Goal: Task Accomplishment & Management: Manage account settings

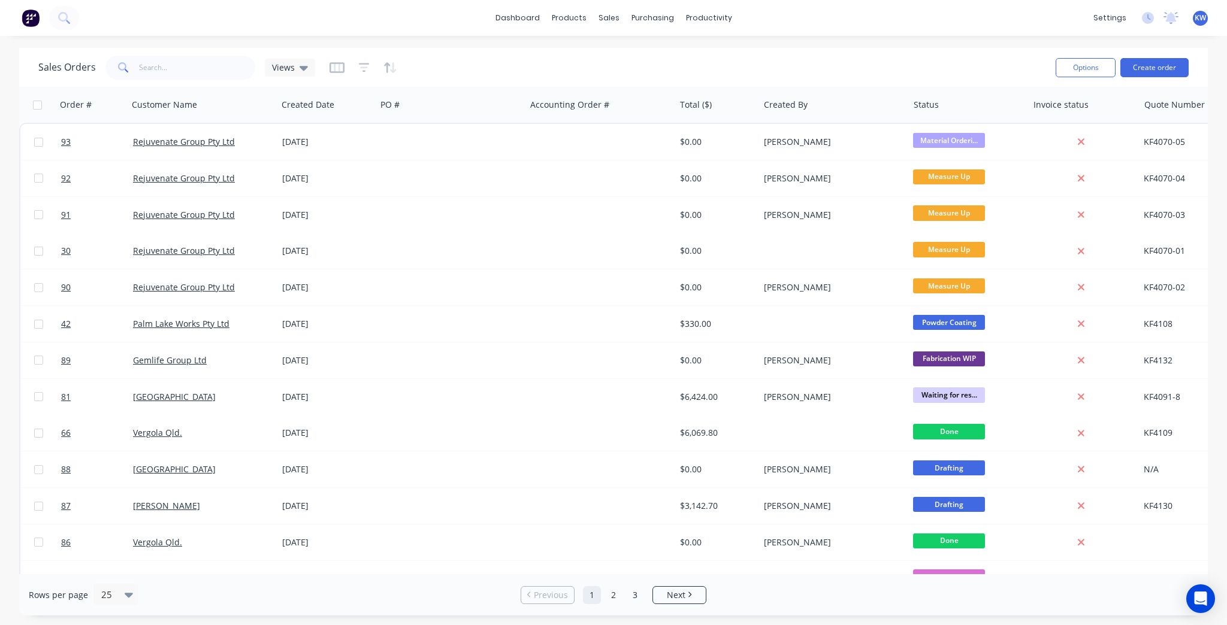
scroll to position [0, 231]
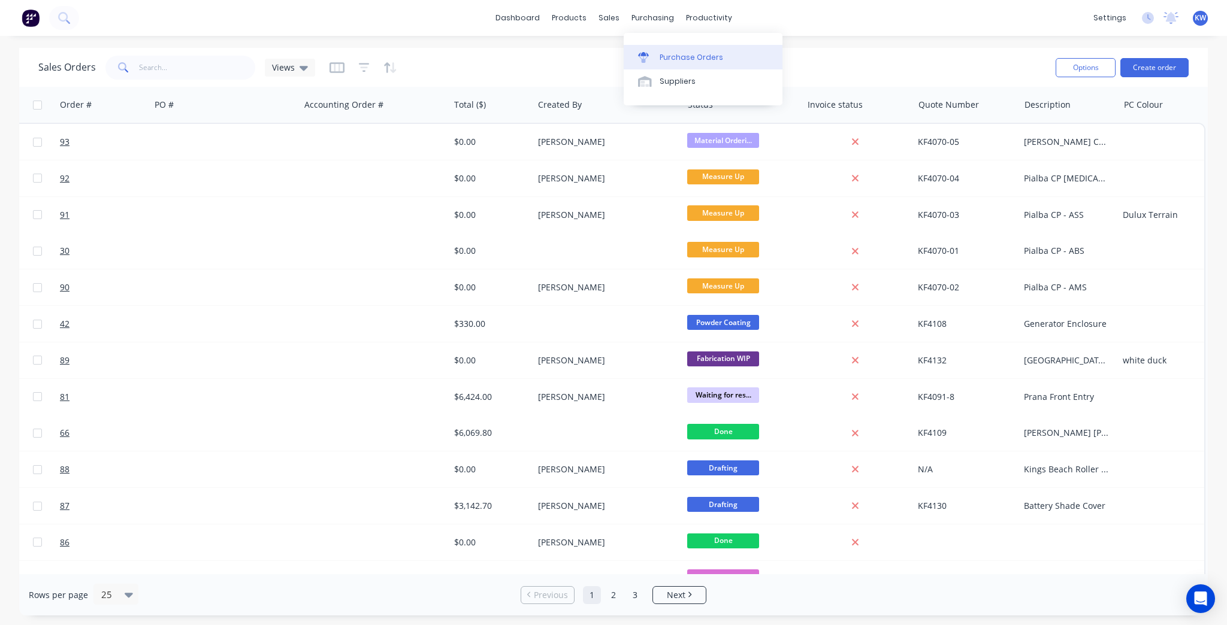
click at [665, 50] on link "Purchase Orders" at bounding box center [702, 57] width 159 height 24
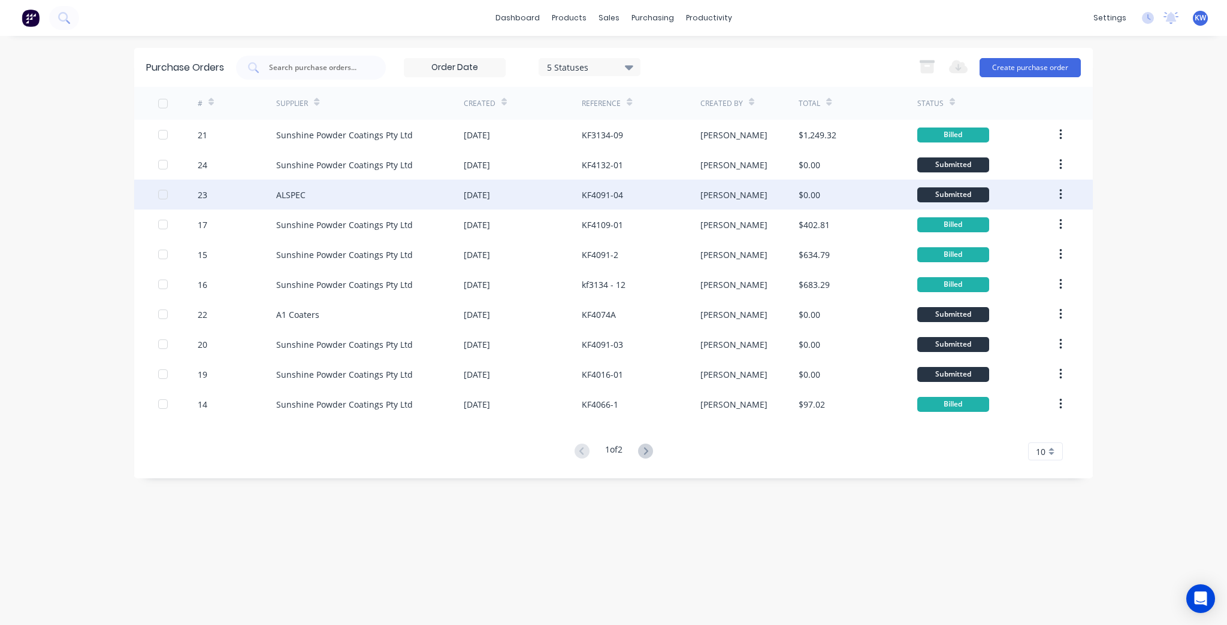
click at [819, 196] on div "$0.00" at bounding box center [809, 195] width 22 height 13
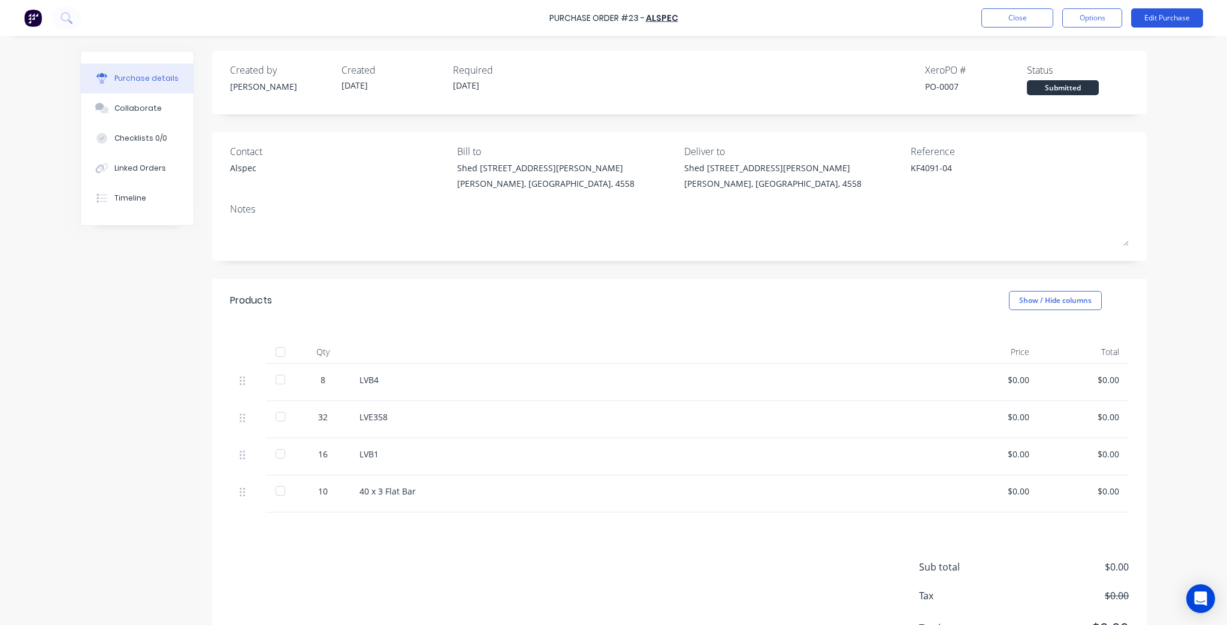
click at [1185, 14] on button "Edit Purchase" at bounding box center [1167, 17] width 72 height 19
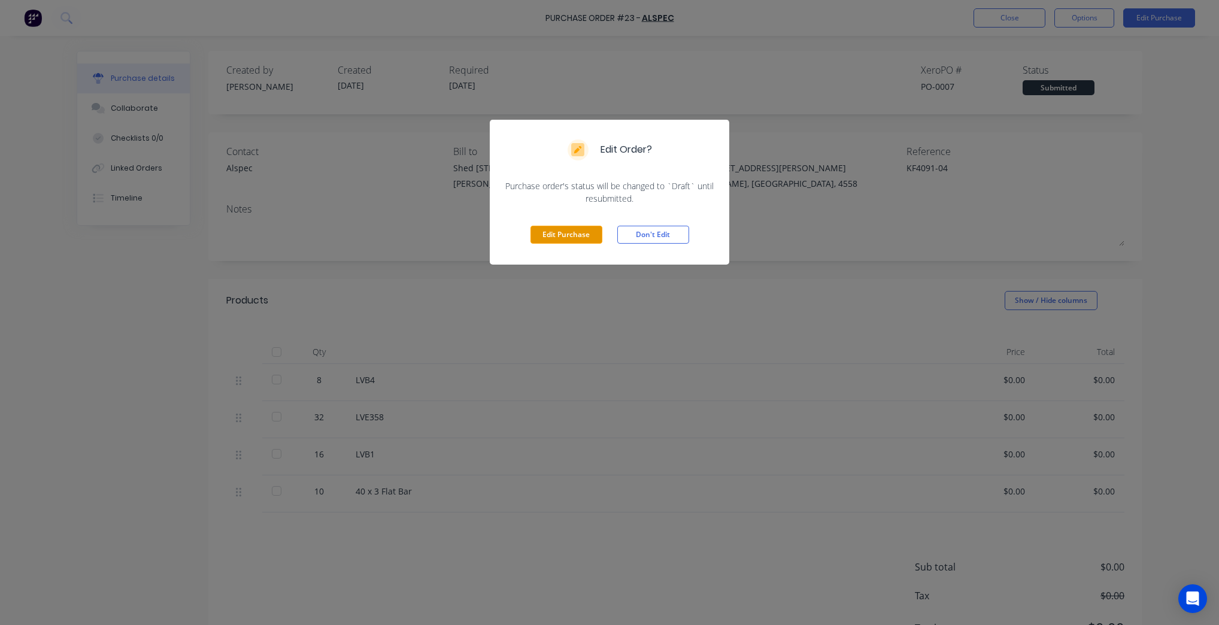
click at [562, 232] on button "Edit Purchase" at bounding box center [567, 235] width 72 height 18
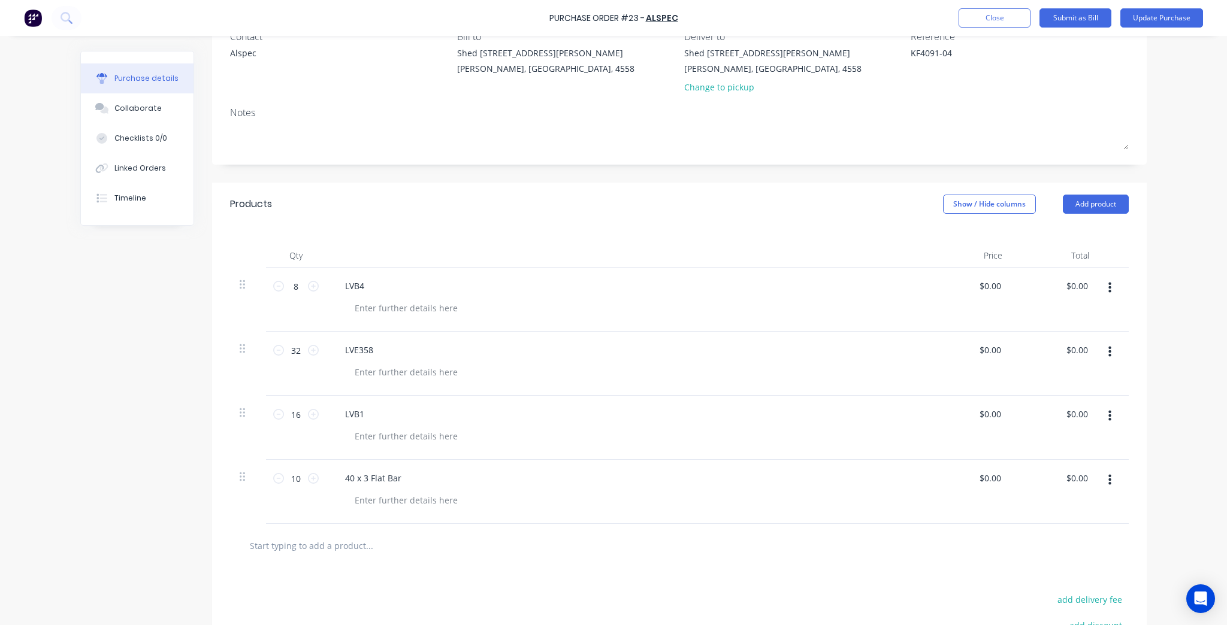
scroll to position [144, 0]
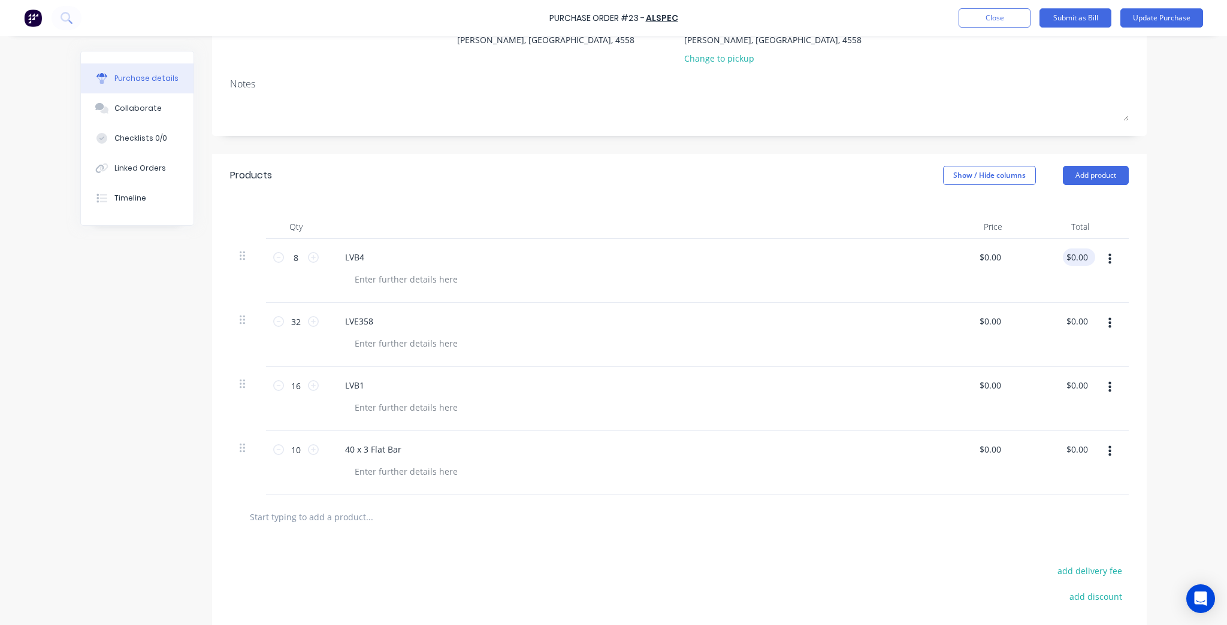
type textarea "x"
type input "0.00"
click at [1072, 256] on input "0.00" at bounding box center [1078, 257] width 23 height 17
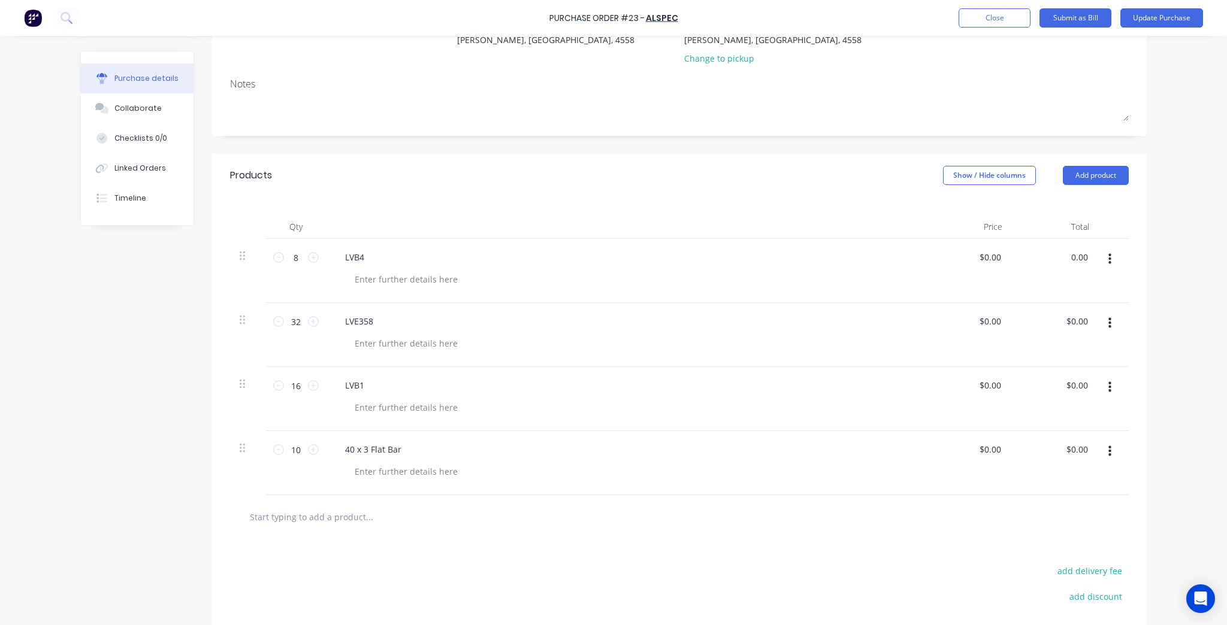
type textarea "x"
type input "$0.00"
click at [992, 438] on div "$0.00 $0.00" at bounding box center [968, 463] width 87 height 64
type textarea "x"
type input "0.00"
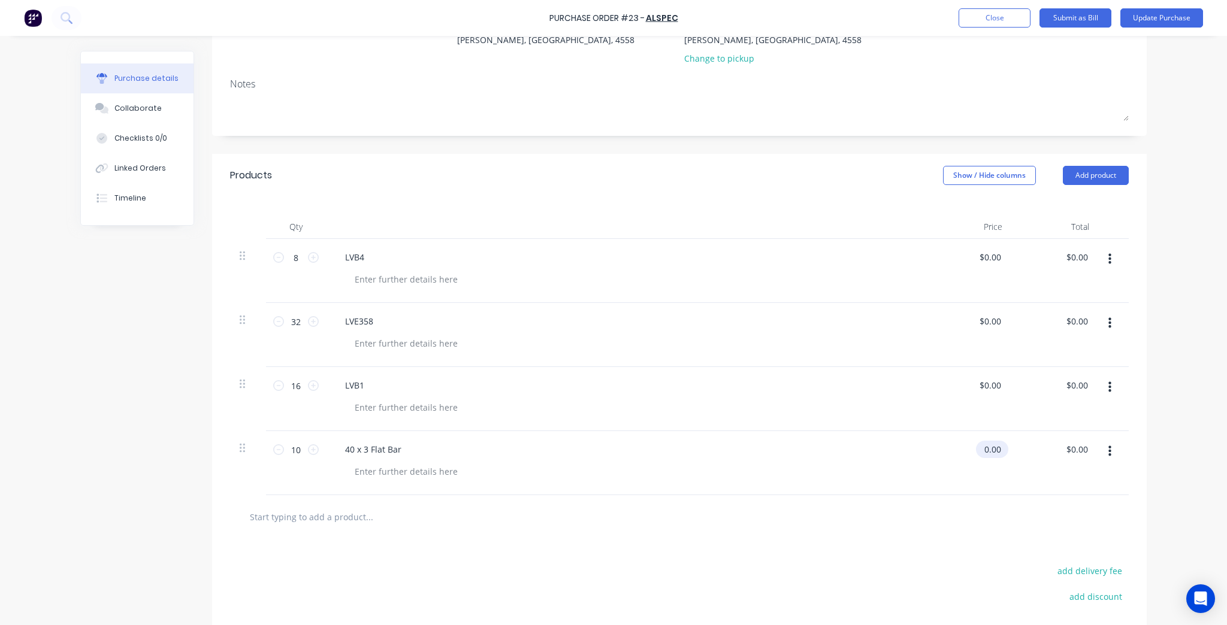
click at [988, 448] on input "0.00" at bounding box center [990, 449] width 28 height 17
click at [988, 448] on input "0.00" at bounding box center [991, 449] width 23 height 17
type textarea "x"
click at [988, 448] on input "0.00" at bounding box center [991, 449] width 23 height 17
type input "17.25"
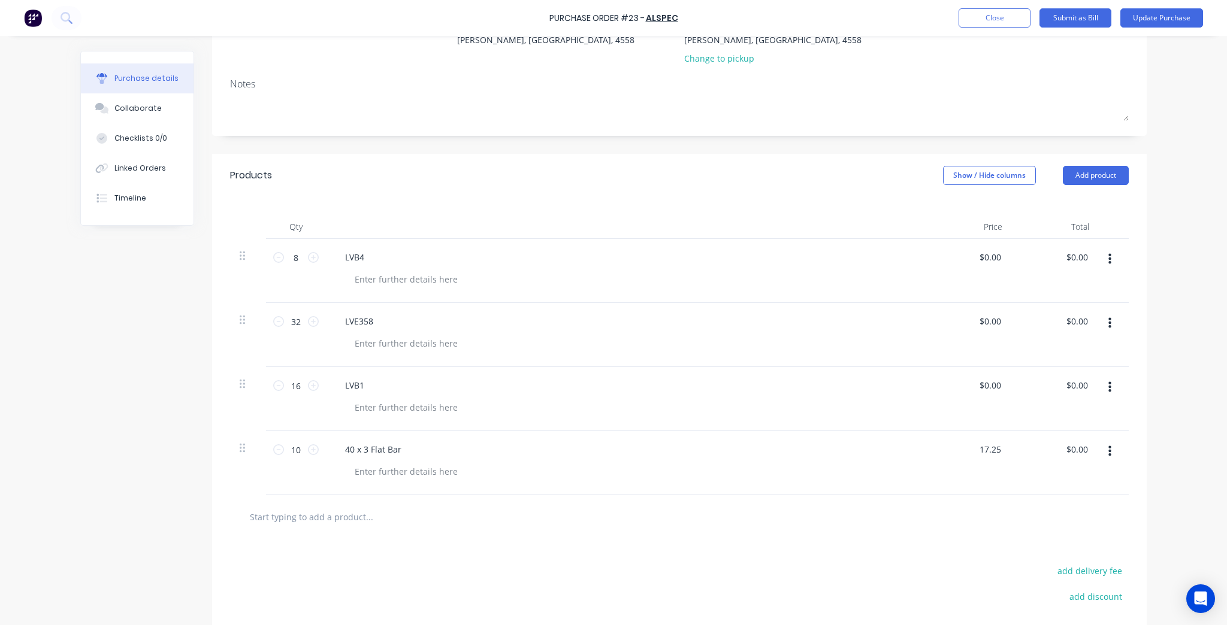
type textarea "x"
type input "$17.25"
type input "$172.50"
click at [1166, 458] on div "Purchase Order #23 - ALSPEC Add product Close Submit as Bill Update Purchase Pu…" at bounding box center [613, 312] width 1227 height 625
type textarea "x"
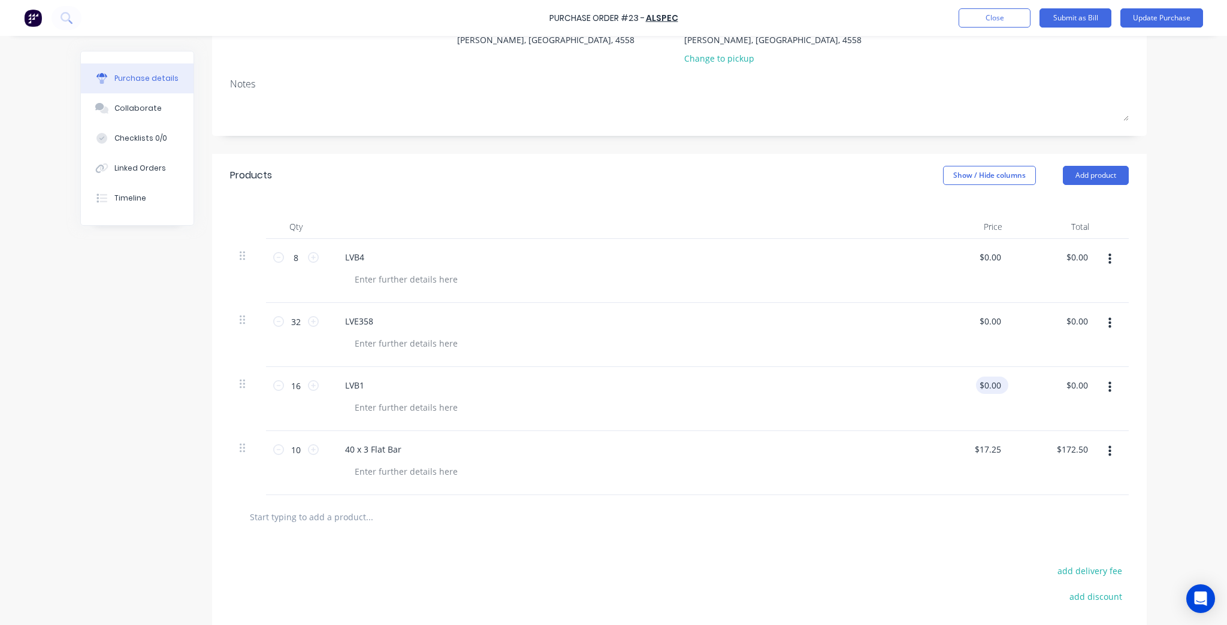
type input "0.00"
click at [989, 381] on input "0.00" at bounding box center [990, 385] width 28 height 17
click at [989, 381] on input "0.00" at bounding box center [991, 385] width 23 height 17
type textarea "x"
click at [989, 381] on input "0.00" at bounding box center [991, 385] width 23 height 17
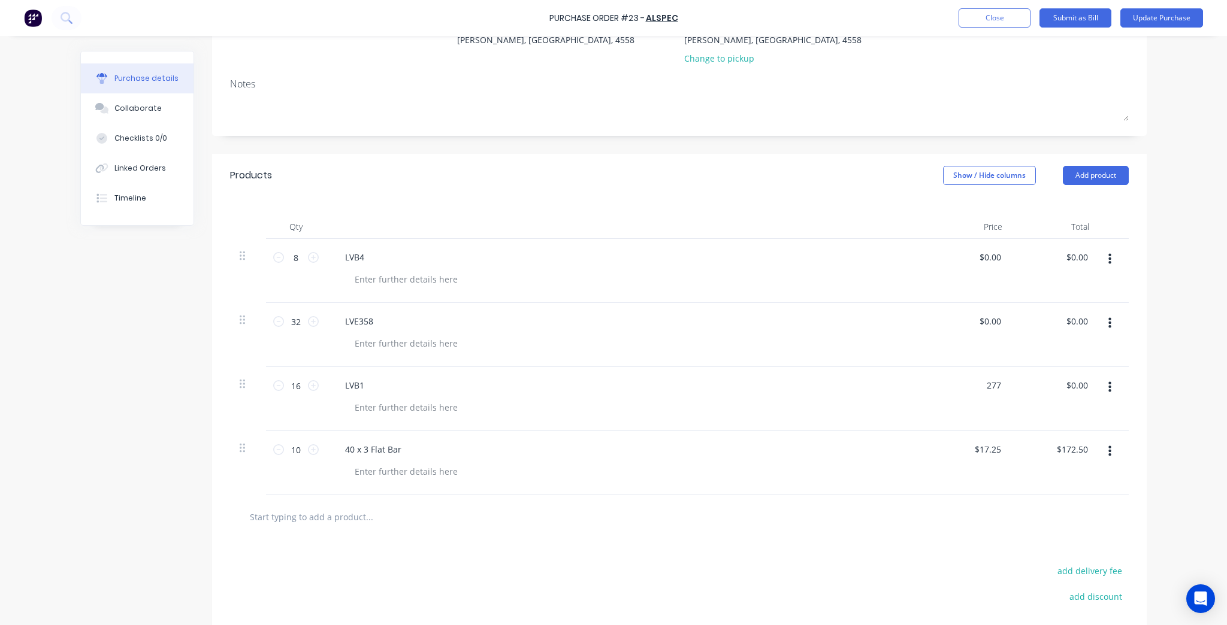
type input "277"
type textarea "x"
type input "$277.00"
type input "$4,432.00"
click at [1194, 398] on div "Purchase Order #23 - ALSPEC Add product Close Submit as Bill Update Purchase Pu…" at bounding box center [613, 312] width 1227 height 625
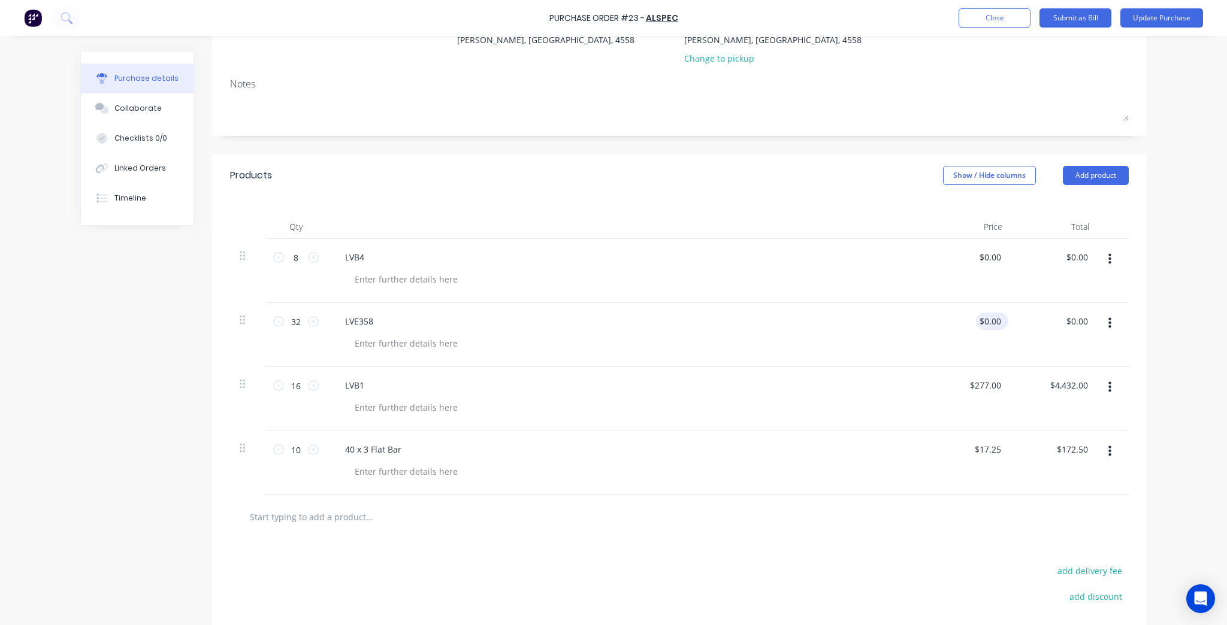
type textarea "x"
type input "0.00"
click at [989, 323] on input "0.00" at bounding box center [991, 321] width 23 height 17
type textarea "x"
click at [989, 323] on input "0.00" at bounding box center [991, 321] width 23 height 17
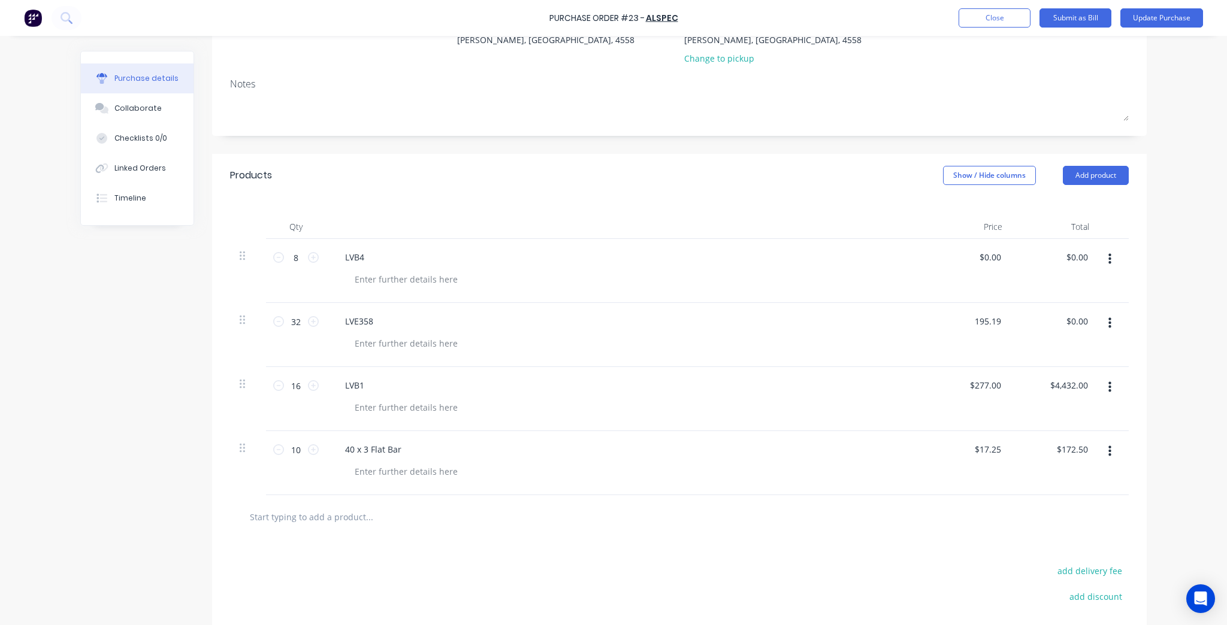
type input "195.19"
type textarea "x"
type input "$195.19"
type input "$6,246.08"
click at [1156, 283] on div "Purchase Order #23 - ALSPEC Add product Close Submit as Bill Update Purchase Pu…" at bounding box center [613, 312] width 1227 height 625
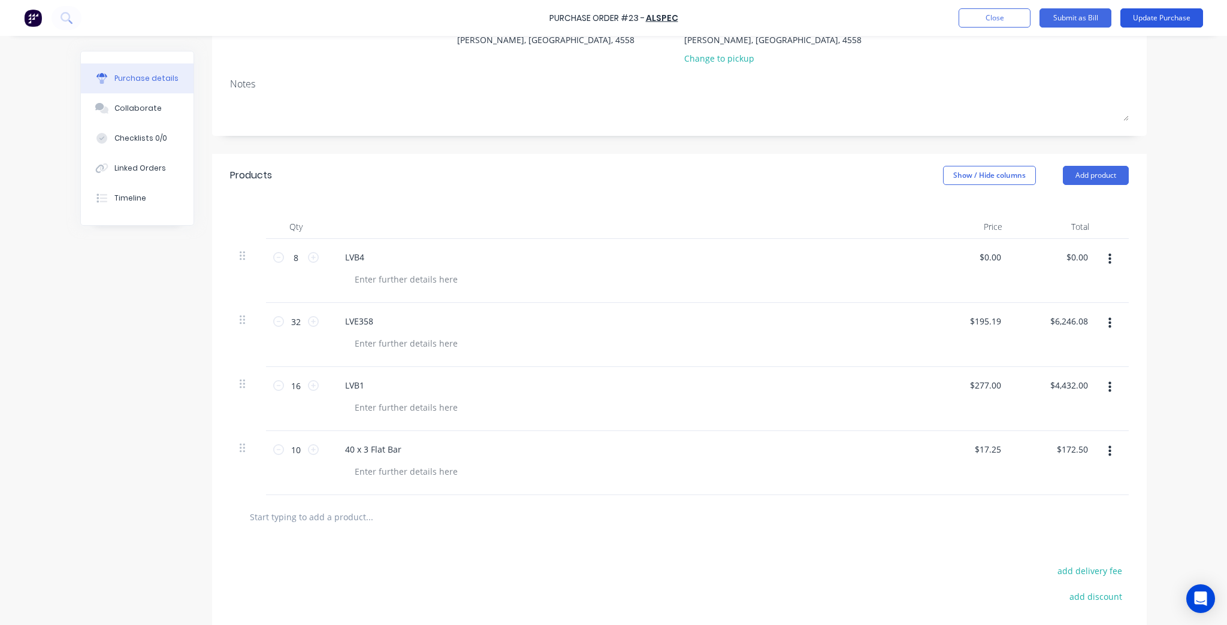
click at [1142, 16] on button "Update Purchase" at bounding box center [1161, 17] width 83 height 19
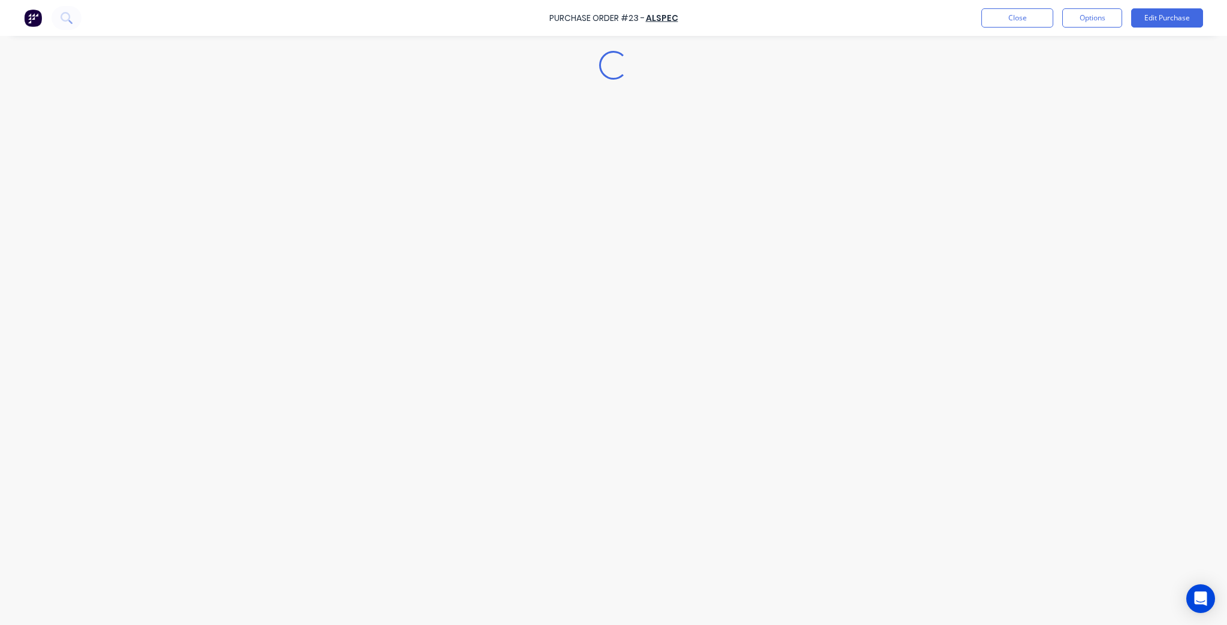
type textarea "x"
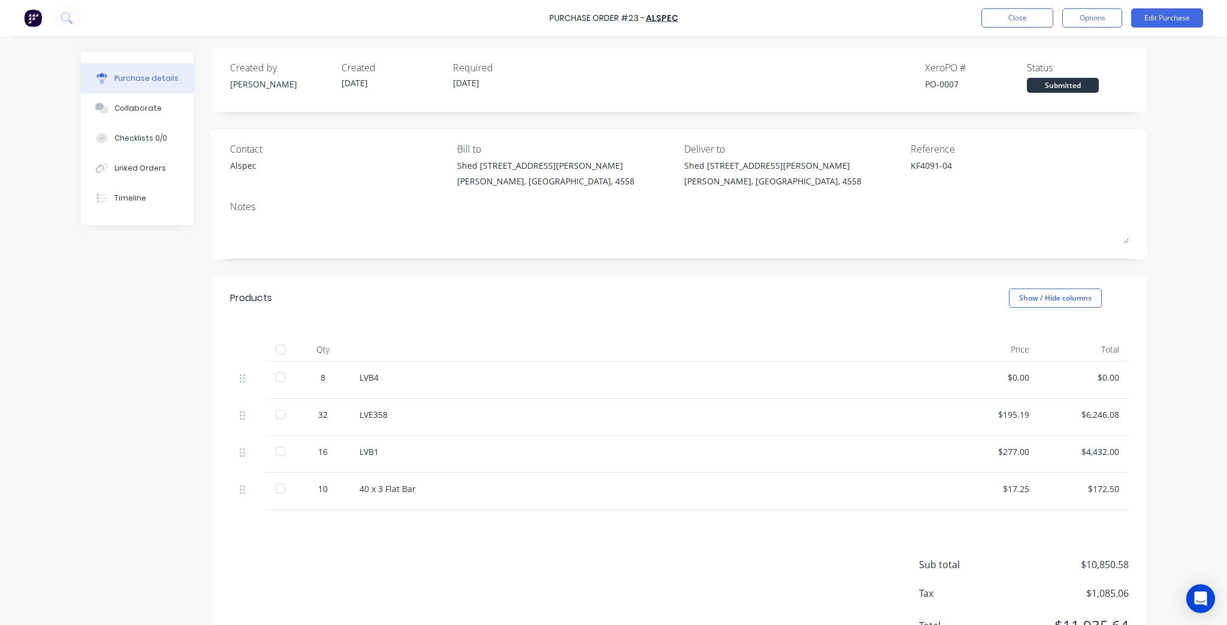
scroll to position [0, 0]
click at [1009, 17] on button "Close" at bounding box center [1017, 17] width 72 height 19
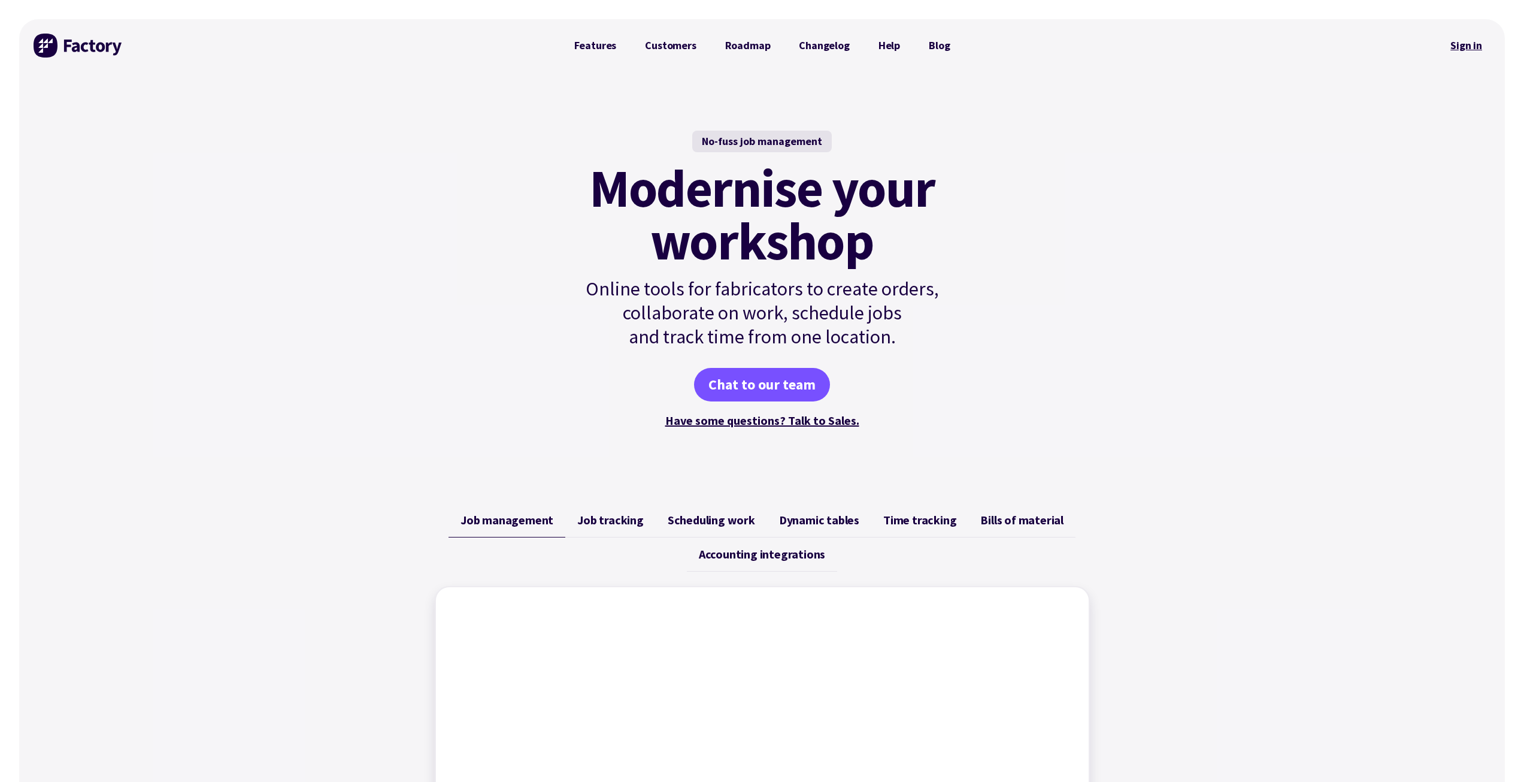
drag, startPoint x: 1493, startPoint y: 67, endPoint x: 1482, endPoint y: 35, distance: 33.3
click at [1493, 67] on div "Features Customers Roadmap Changelog Help Blog Sign in" at bounding box center [762, 45] width 1486 height 53
click at [1482, 35] on link "Sign in" at bounding box center [1466, 46] width 49 height 28
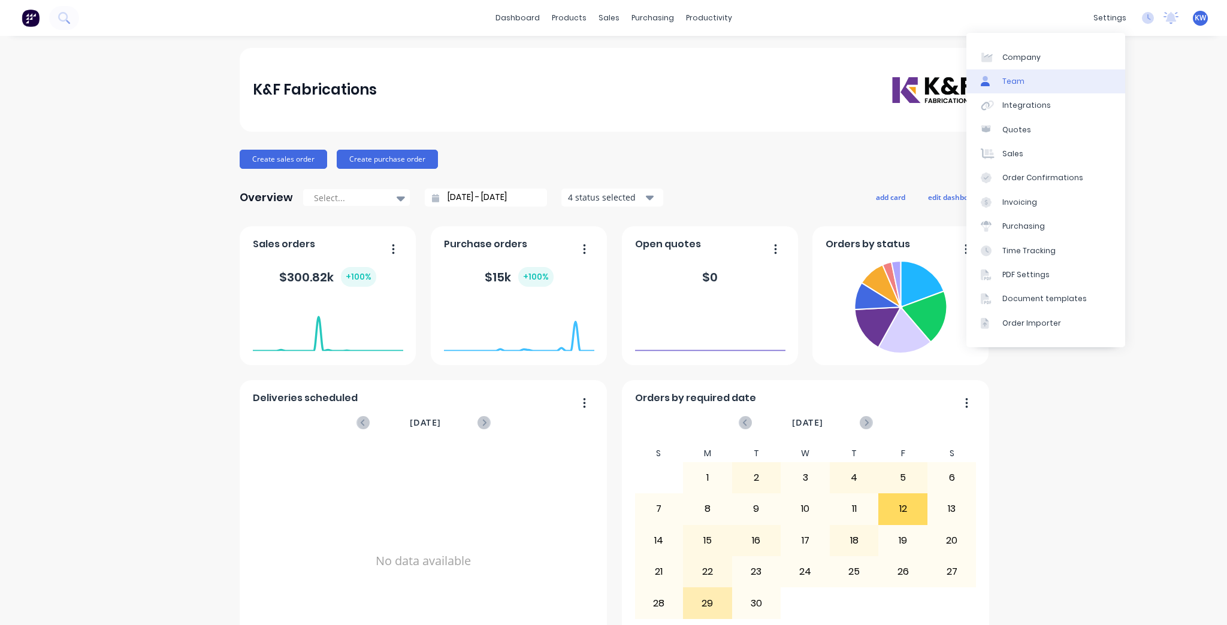
click at [1031, 83] on link "Team" at bounding box center [1045, 81] width 159 height 24
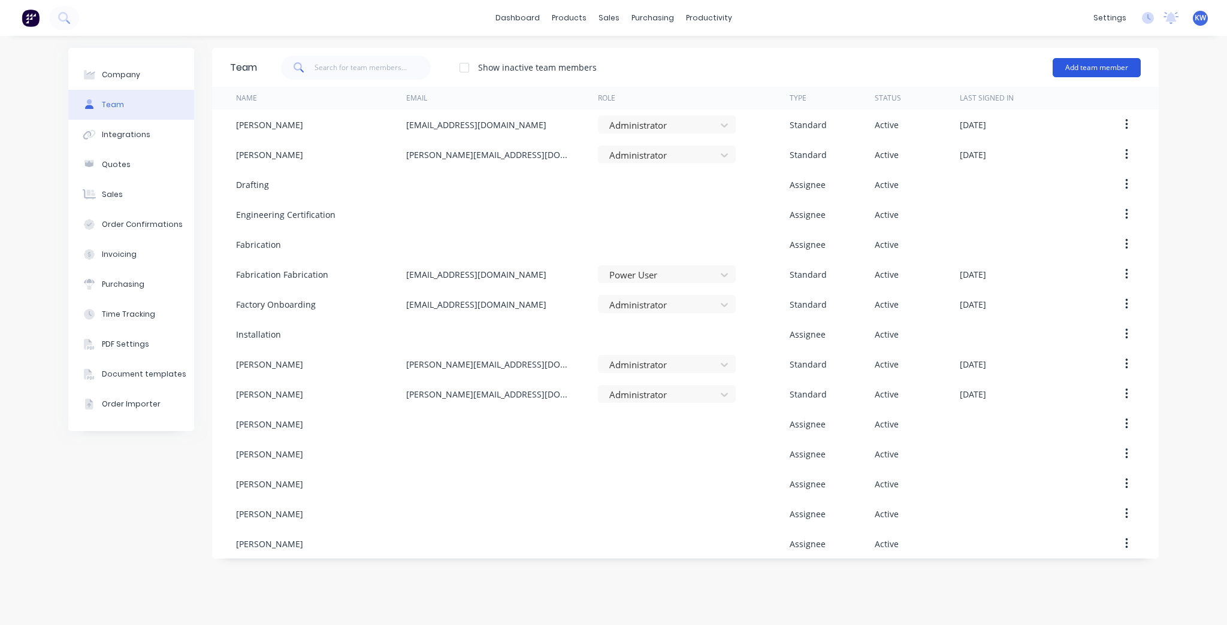
click at [1078, 62] on button "Add team member" at bounding box center [1096, 67] width 88 height 19
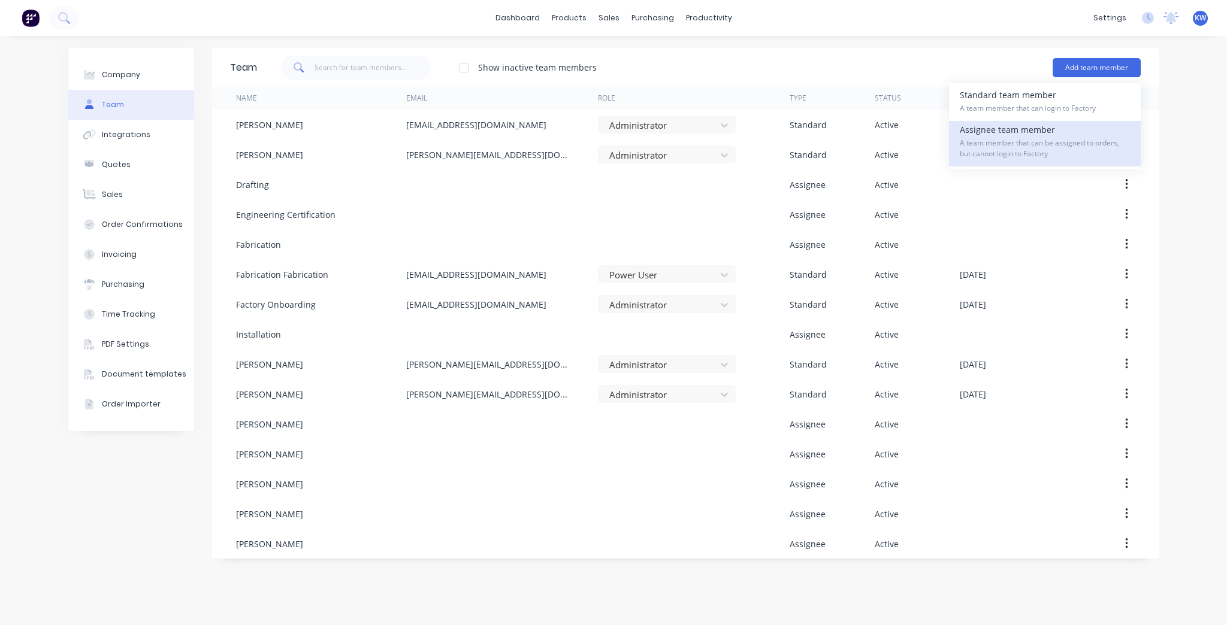
click at [1053, 140] on span "A team member that can be assigned to orders, but cannot login to Factory" at bounding box center [1044, 149] width 170 height 22
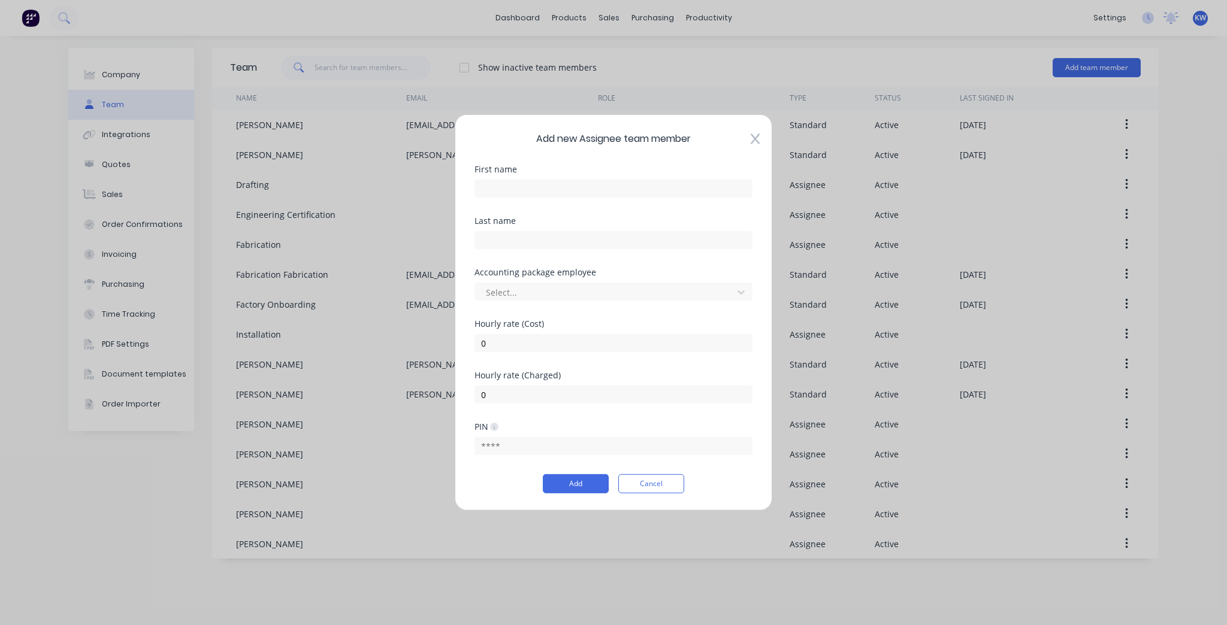
click at [668, 204] on div "First name" at bounding box center [613, 191] width 278 height 52
click at [652, 189] on input "text" at bounding box center [613, 189] width 278 height 18
type input "[PERSON_NAME]"
click at [665, 234] on input "text" at bounding box center [613, 240] width 278 height 18
type input "Pakis"
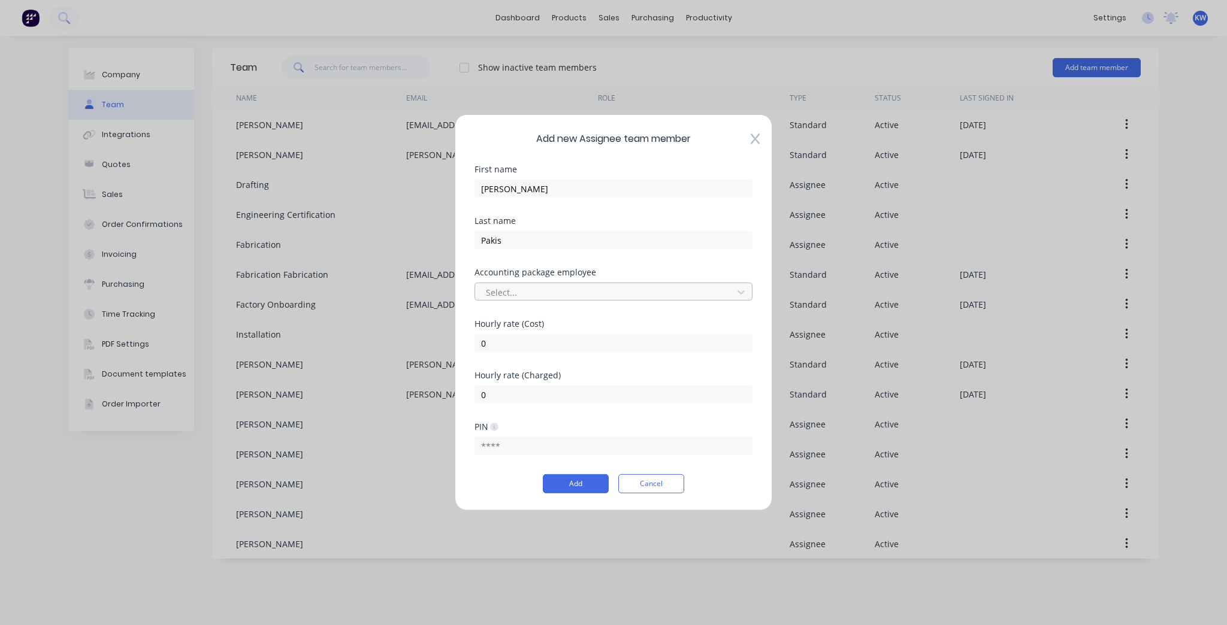
click at [636, 289] on div at bounding box center [606, 291] width 242 height 15
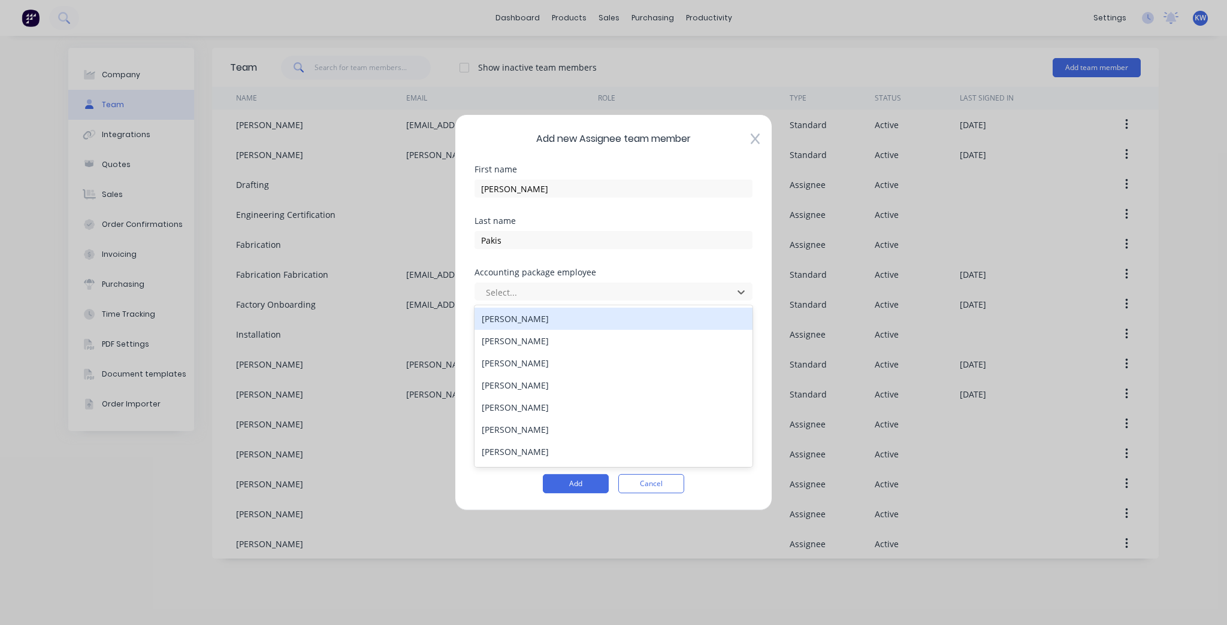
click at [737, 276] on div "Accounting package employee" at bounding box center [613, 272] width 278 height 8
click at [732, 287] on div at bounding box center [741, 292] width 22 height 19
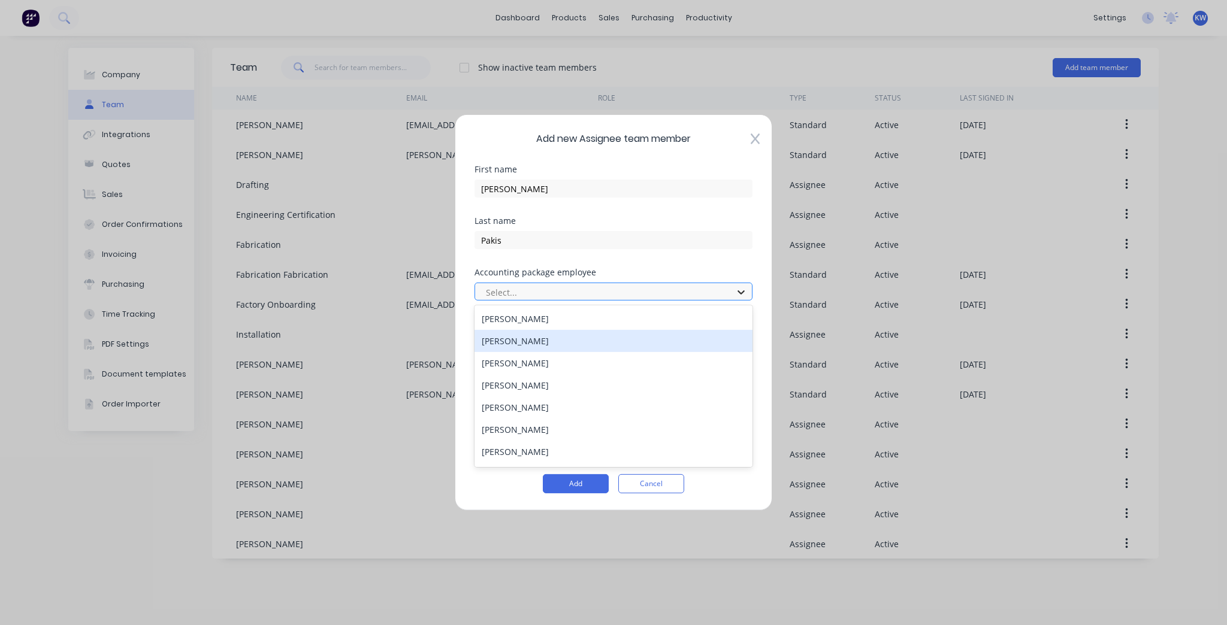
click at [747, 296] on icon at bounding box center [741, 292] width 12 height 12
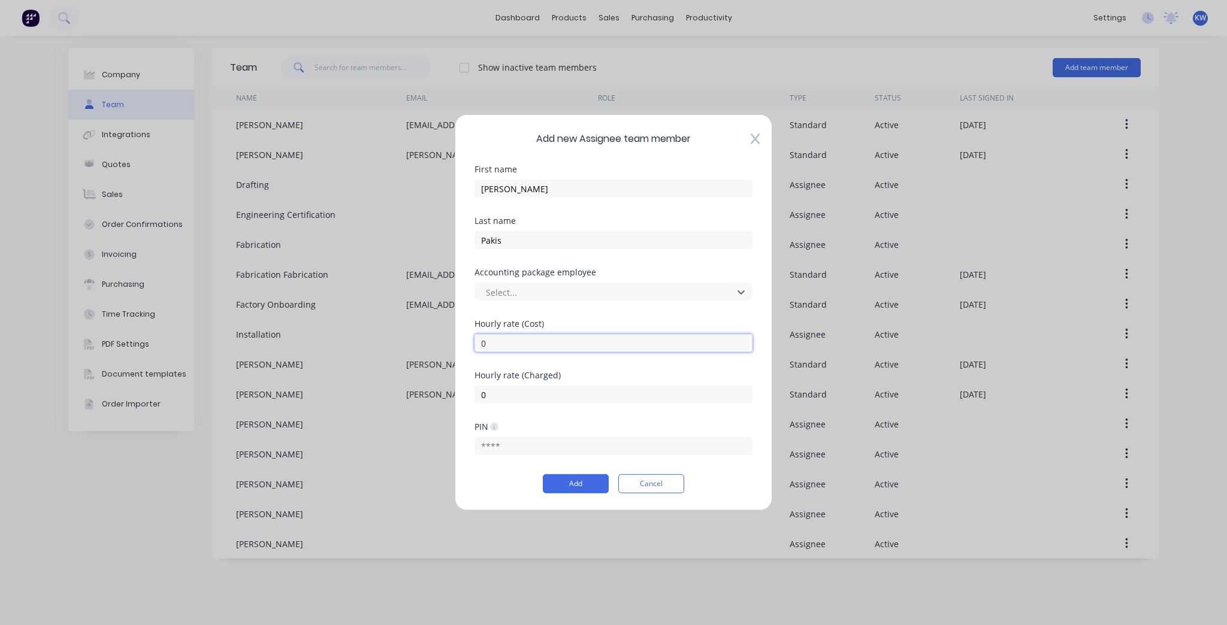
click at [568, 345] on input "0" at bounding box center [613, 343] width 278 height 18
click at [560, 456] on div "PIN" at bounding box center [613, 449] width 278 height 52
click at [561, 452] on input "text" at bounding box center [613, 446] width 278 height 18
type input "0000"
click at [577, 486] on button "Add" at bounding box center [576, 483] width 66 height 19
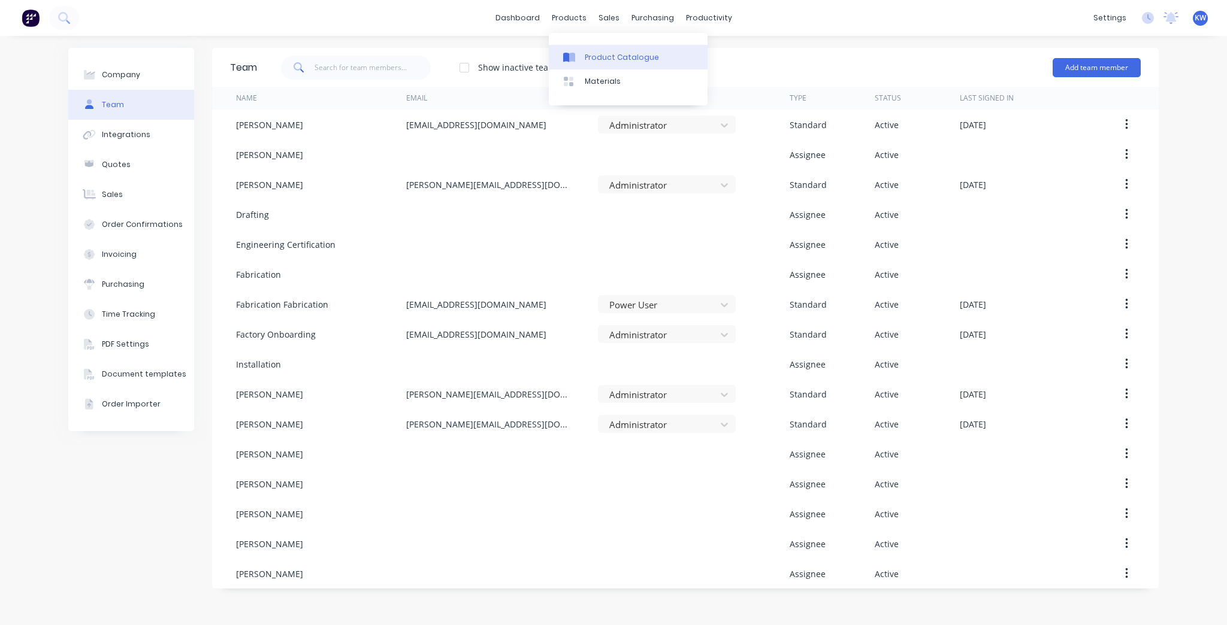
click at [591, 62] on link "Product Catalogue" at bounding box center [628, 57] width 159 height 24
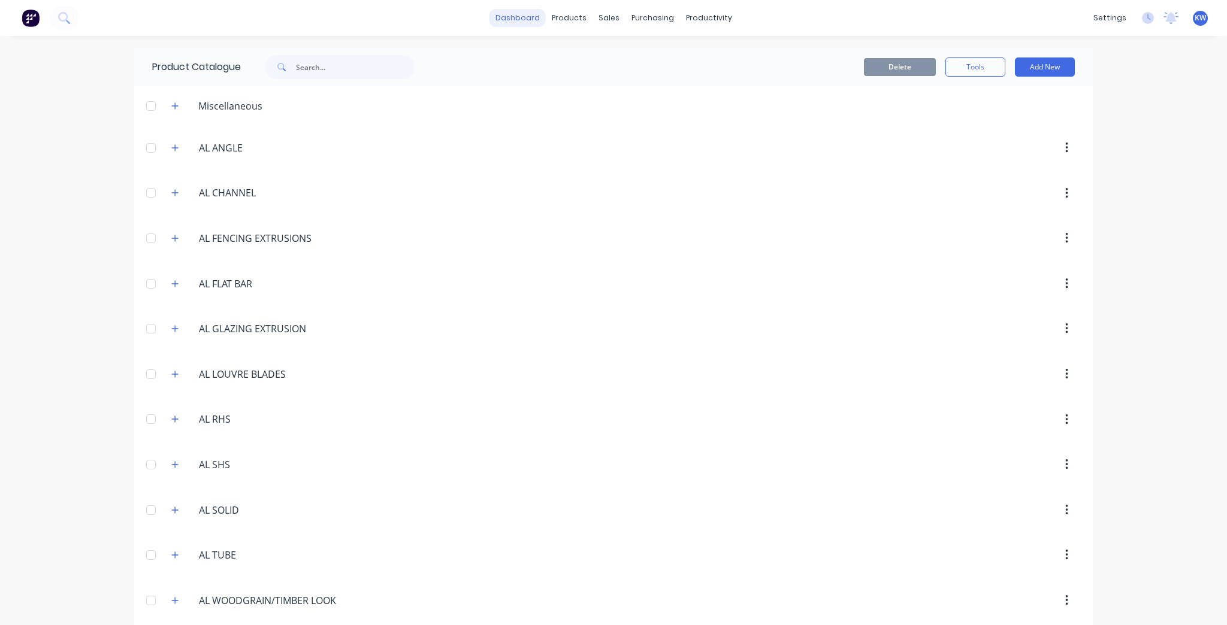
click at [514, 19] on link "dashboard" at bounding box center [517, 18] width 56 height 18
